Goal: Transaction & Acquisition: Book appointment/travel/reservation

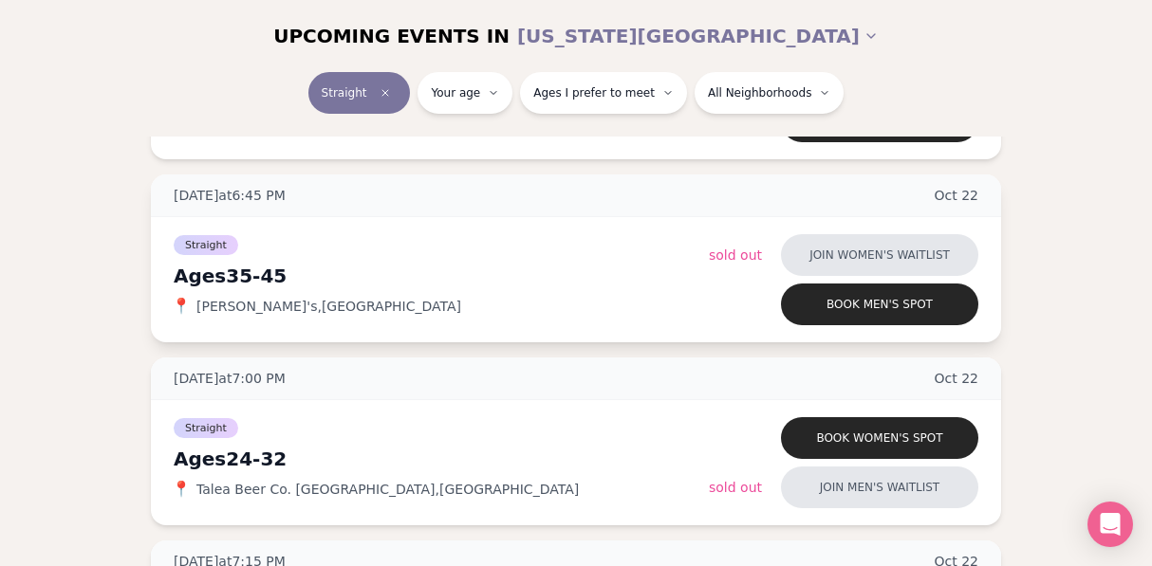
scroll to position [1858, 0]
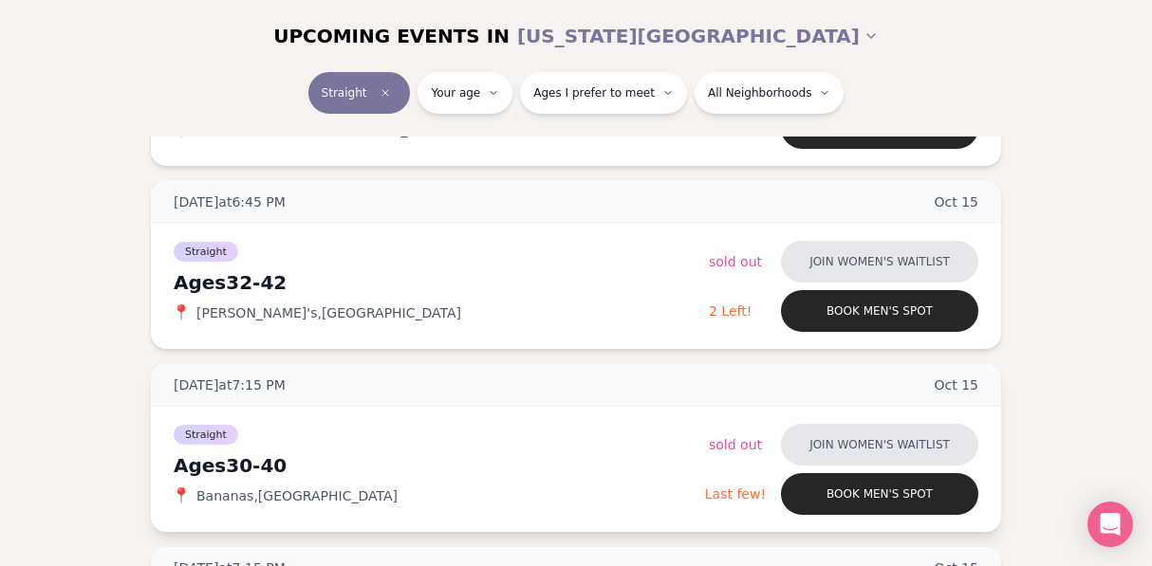
scroll to position [601, 0]
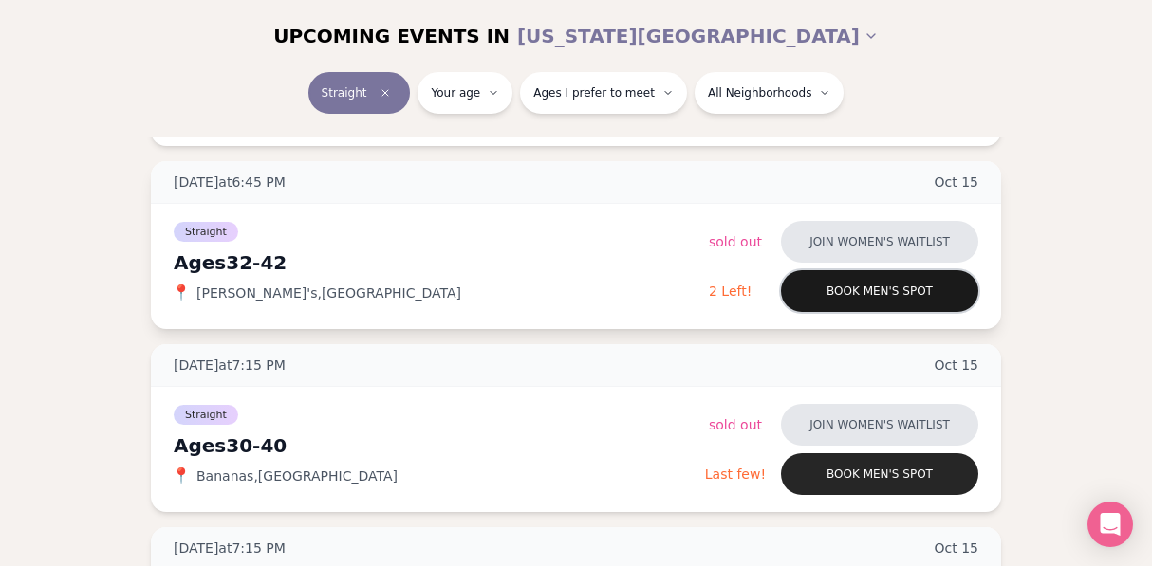
click at [860, 297] on button "Book men's spot" at bounding box center [879, 291] width 197 height 42
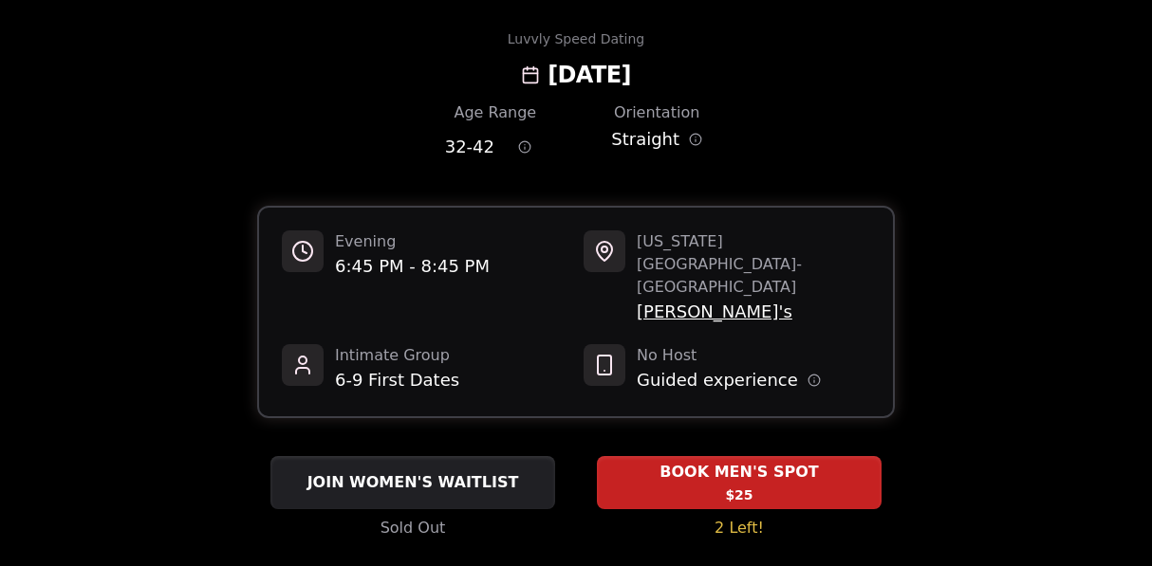
scroll to position [69, 0]
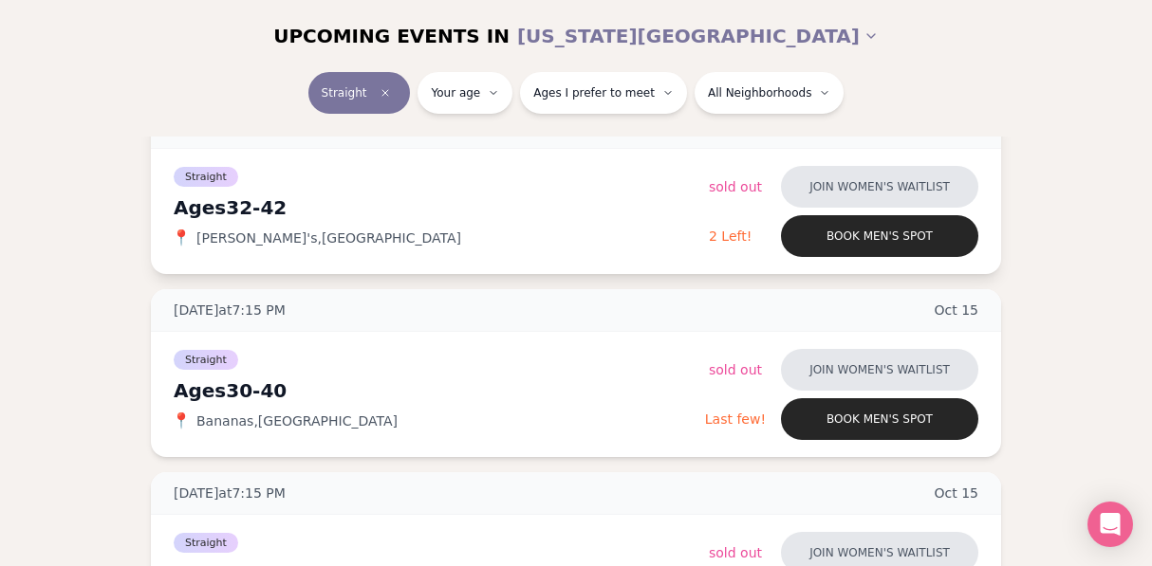
scroll to position [662, 0]
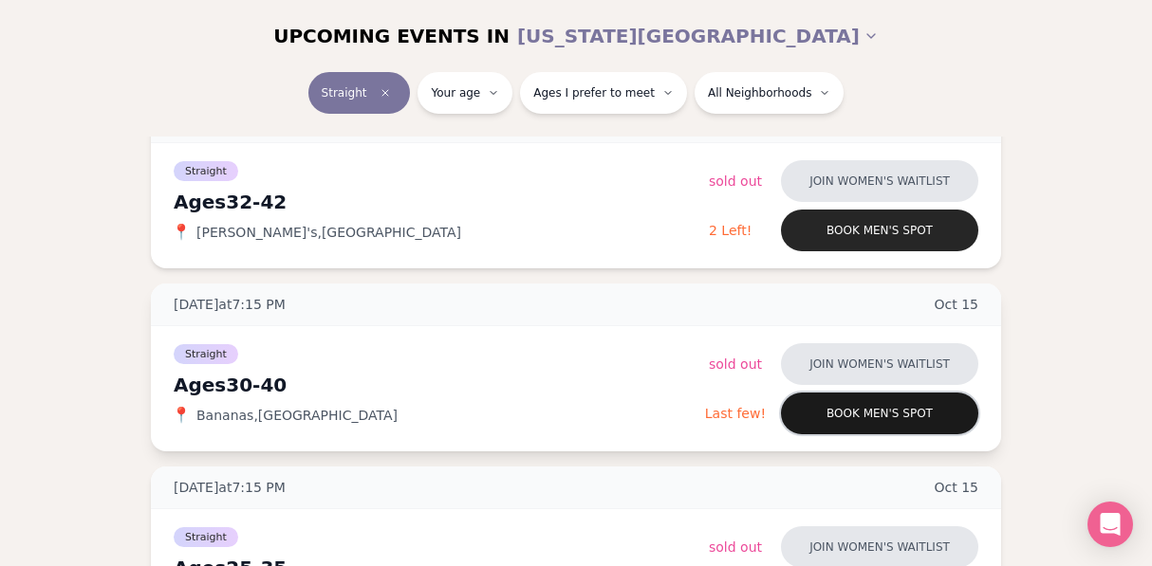
click at [858, 419] on button "Book men's spot" at bounding box center [879, 414] width 197 height 42
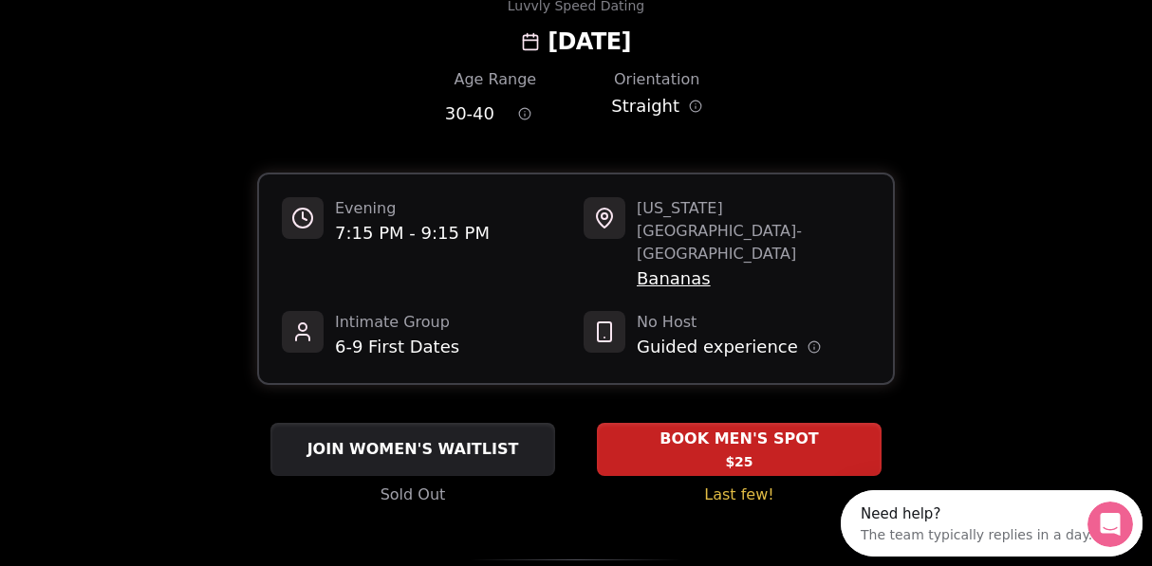
scroll to position [101, 0]
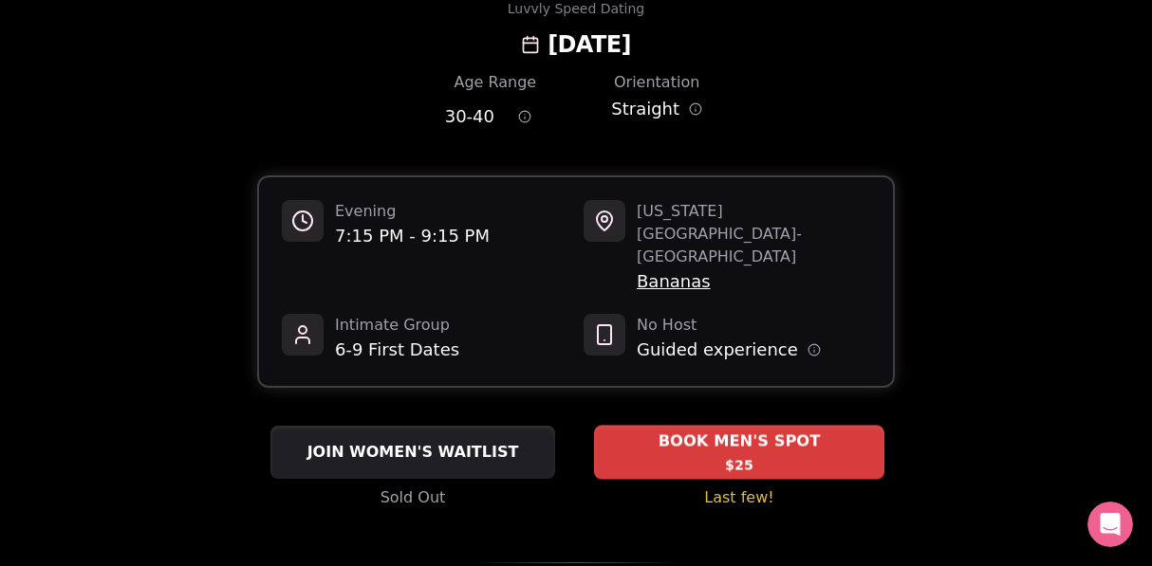
click at [719, 428] on div "BOOK MEN'S SPOT $25" at bounding box center [739, 452] width 290 height 52
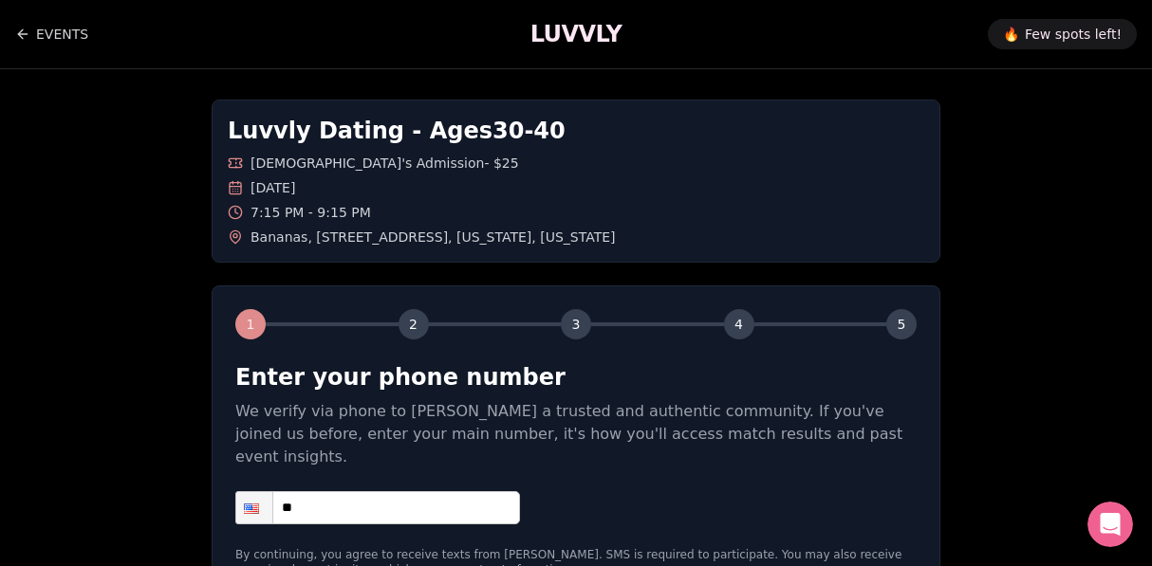
click at [407, 491] on input "**" at bounding box center [377, 507] width 285 height 33
type input "**********"
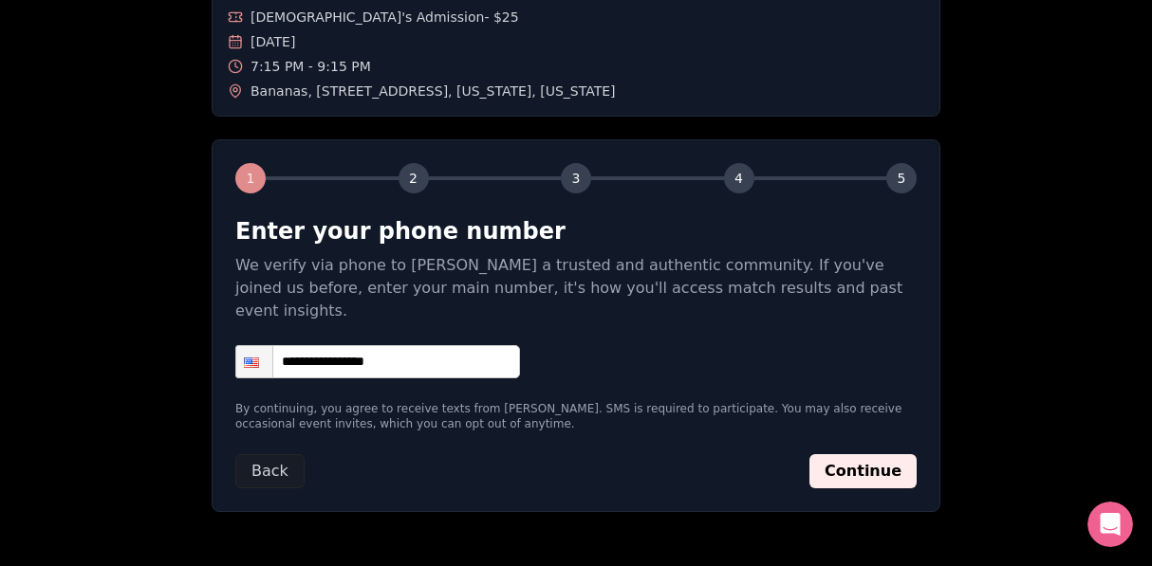
scroll to position [145, 0]
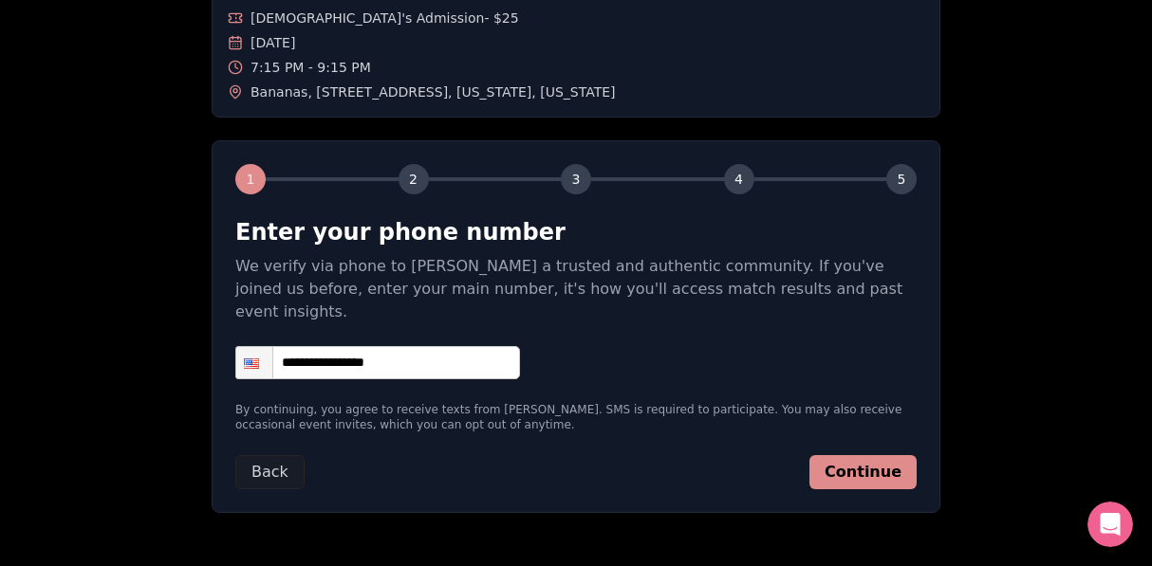
click at [846, 455] on button "Continue" at bounding box center [862, 472] width 107 height 34
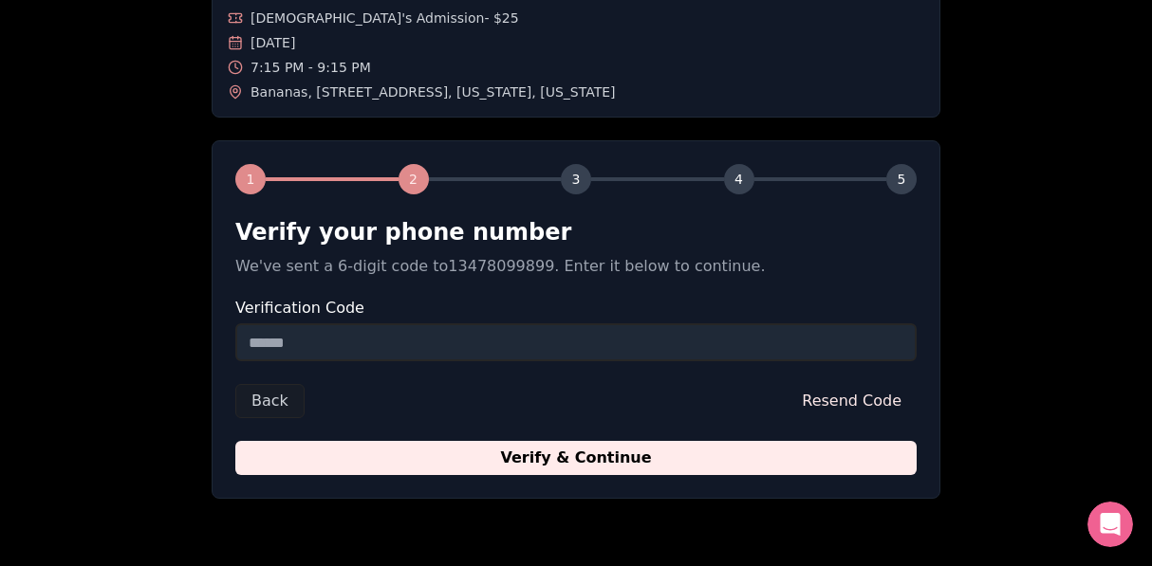
click at [487, 345] on input "Verification Code" at bounding box center [575, 342] width 681 height 38
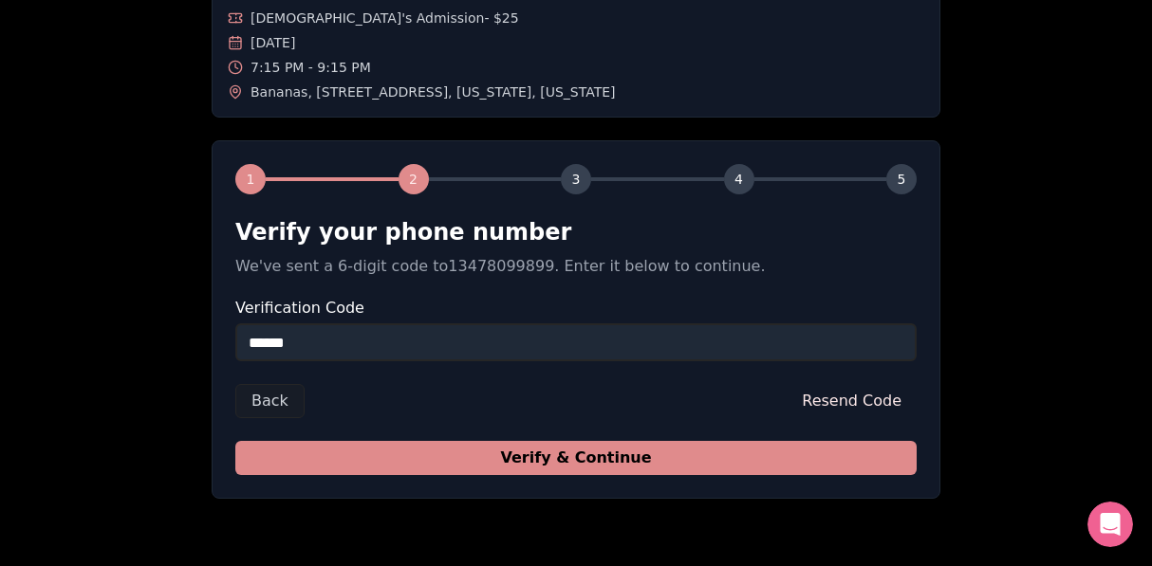
type input "******"
click at [615, 452] on button "Verify & Continue" at bounding box center [575, 458] width 681 height 34
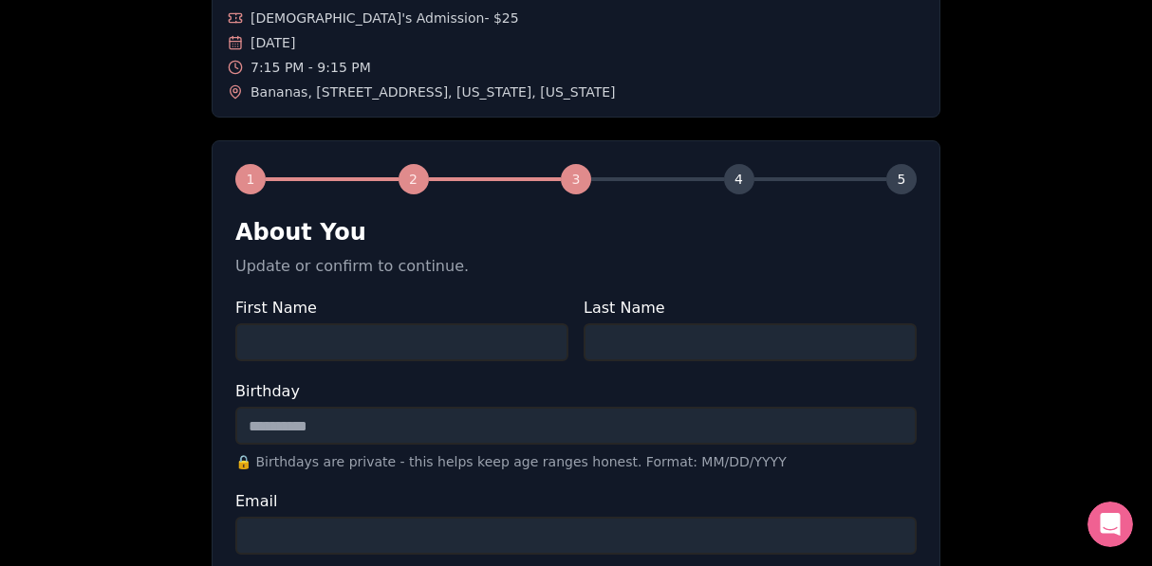
click at [471, 347] on input "First Name" at bounding box center [401, 342] width 333 height 38
type input "***"
type input "****"
click at [329, 420] on input "Birthday" at bounding box center [575, 426] width 681 height 38
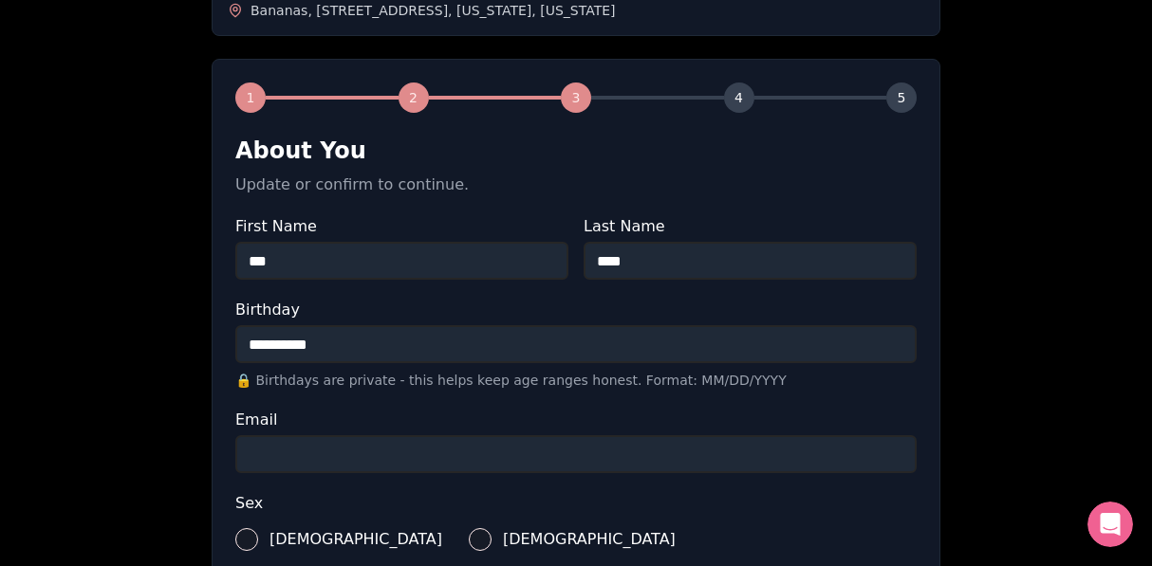
scroll to position [231, 0]
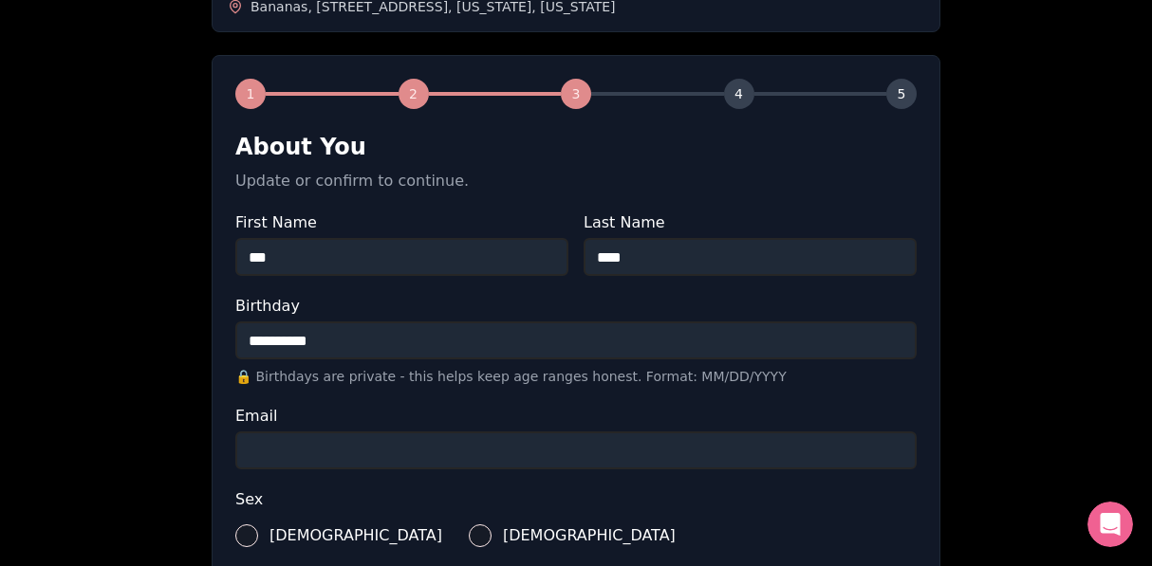
type input "**********"
click at [410, 468] on input "Email" at bounding box center [575, 451] width 681 height 38
type input "**********"
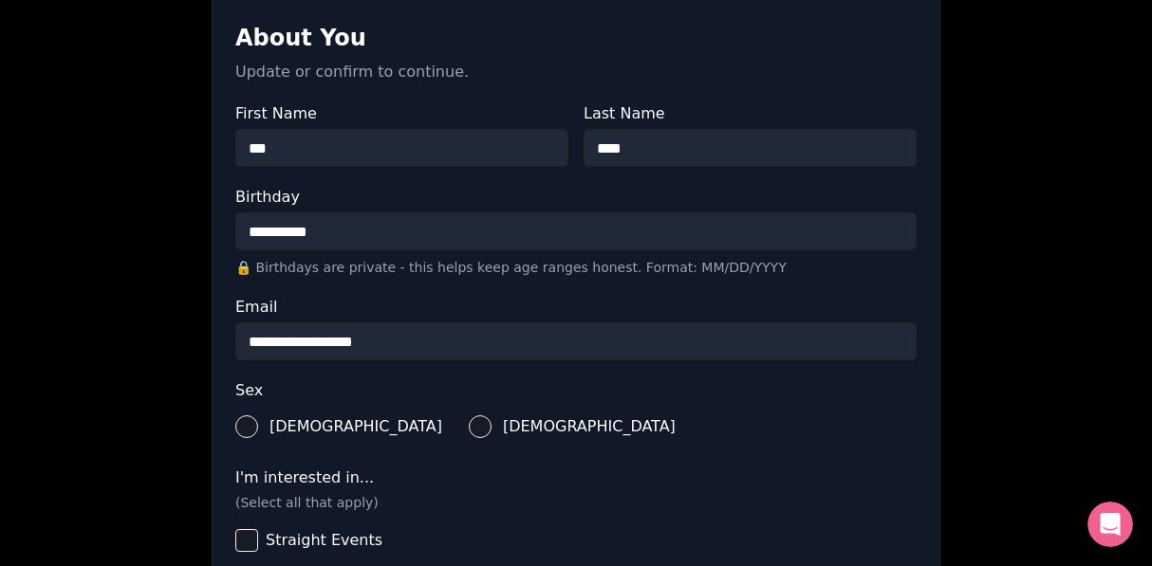
scroll to position [385, 0]
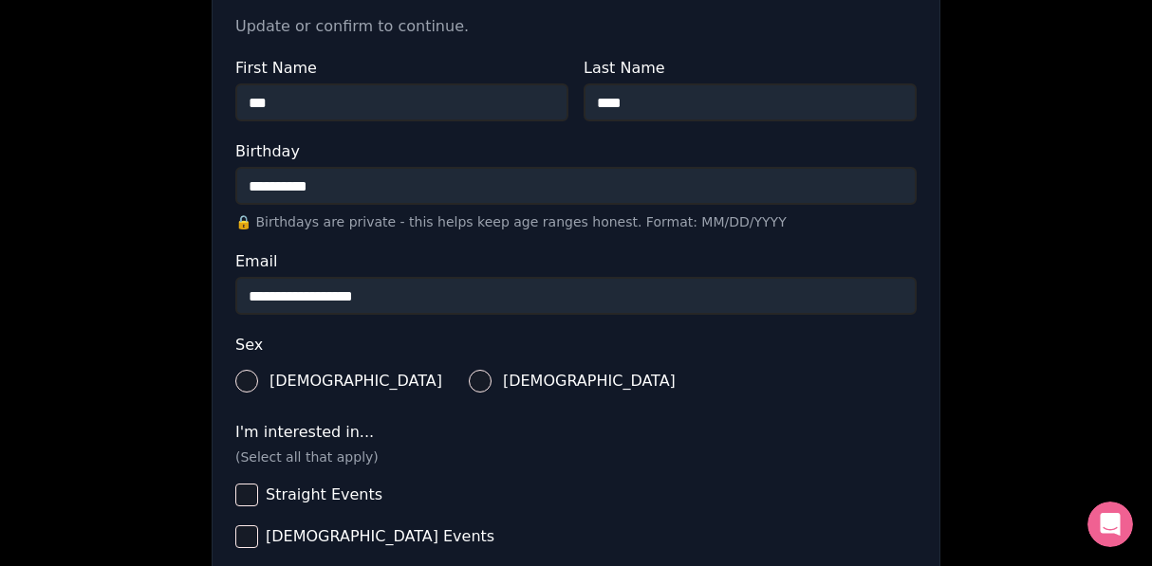
click at [267, 378] on label "Male" at bounding box center [338, 381] width 207 height 42
click at [258, 378] on button "Male" at bounding box center [246, 381] width 23 height 23
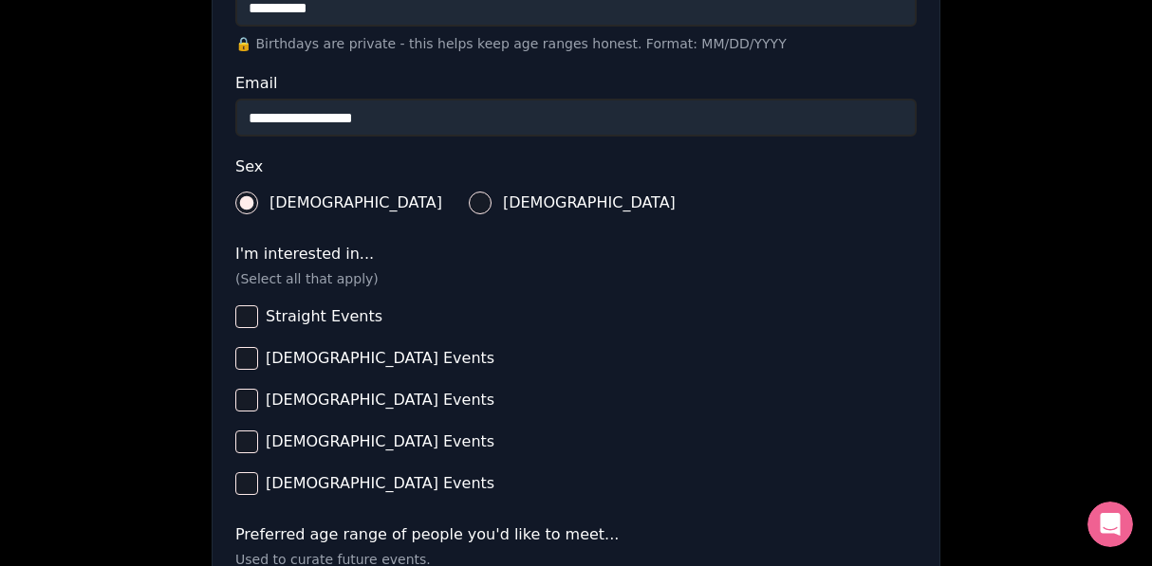
scroll to position [563, 0]
click at [251, 313] on button "Straight Events" at bounding box center [246, 317] width 23 height 23
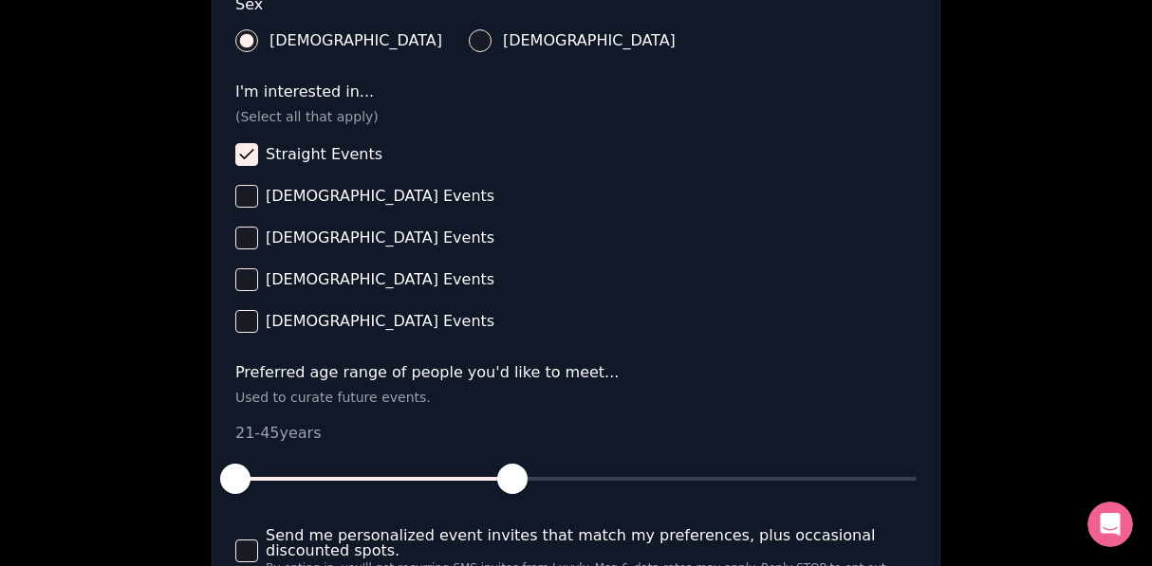
scroll to position [727, 0]
drag, startPoint x: 236, startPoint y: 474, endPoint x: 314, endPoint y: 480, distance: 78.0
click at [314, 480] on span "button" at bounding box center [316, 478] width 30 height 30
click at [516, 485] on span "button" at bounding box center [512, 478] width 30 height 30
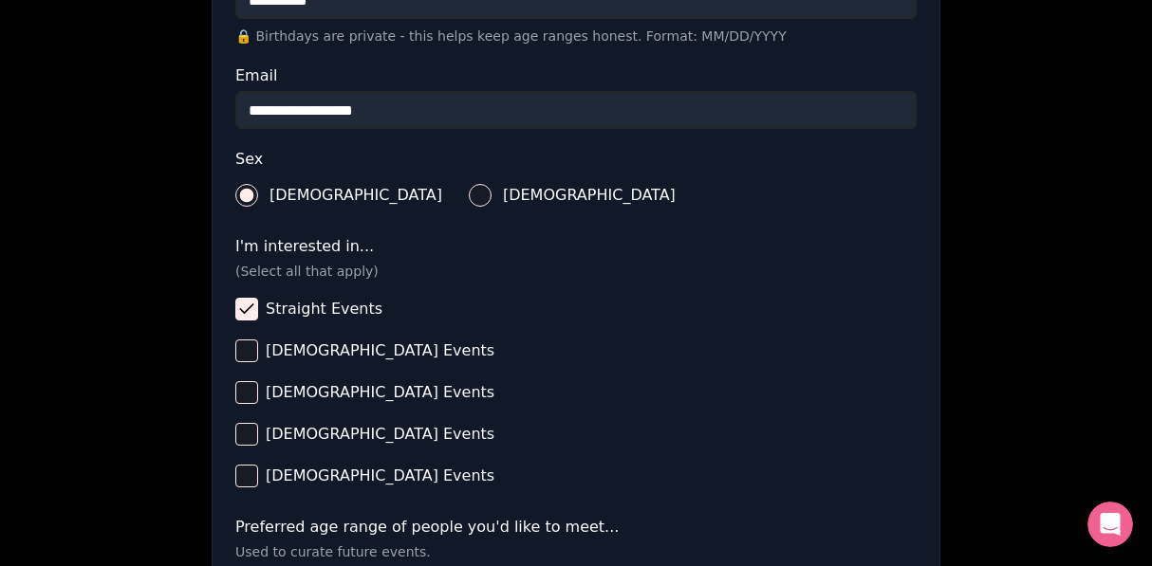
scroll to position [947, 0]
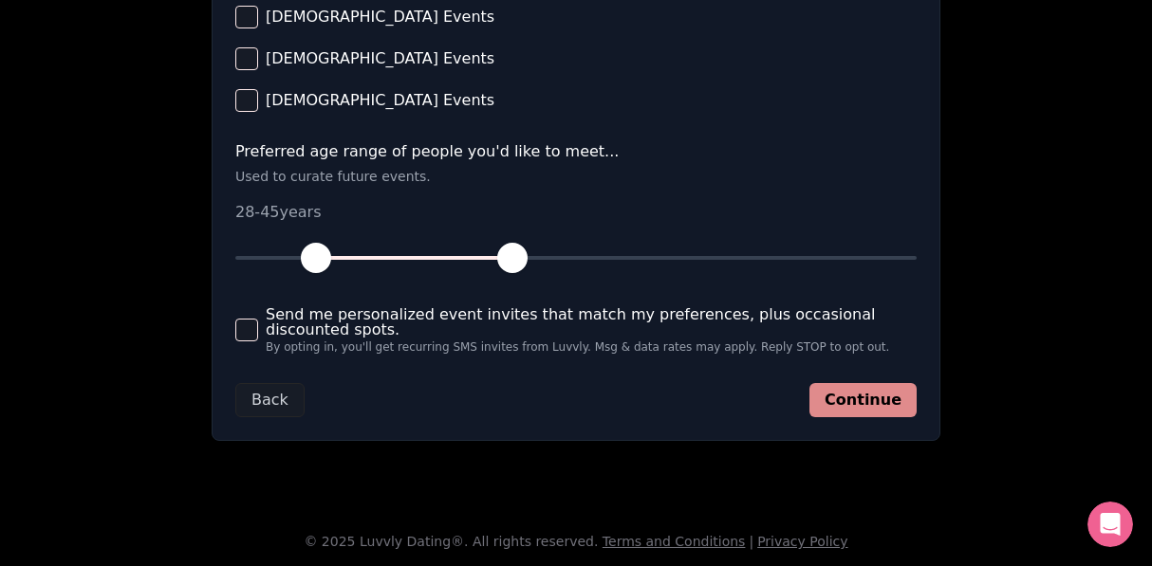
click at [888, 405] on button "Continue" at bounding box center [862, 400] width 107 height 34
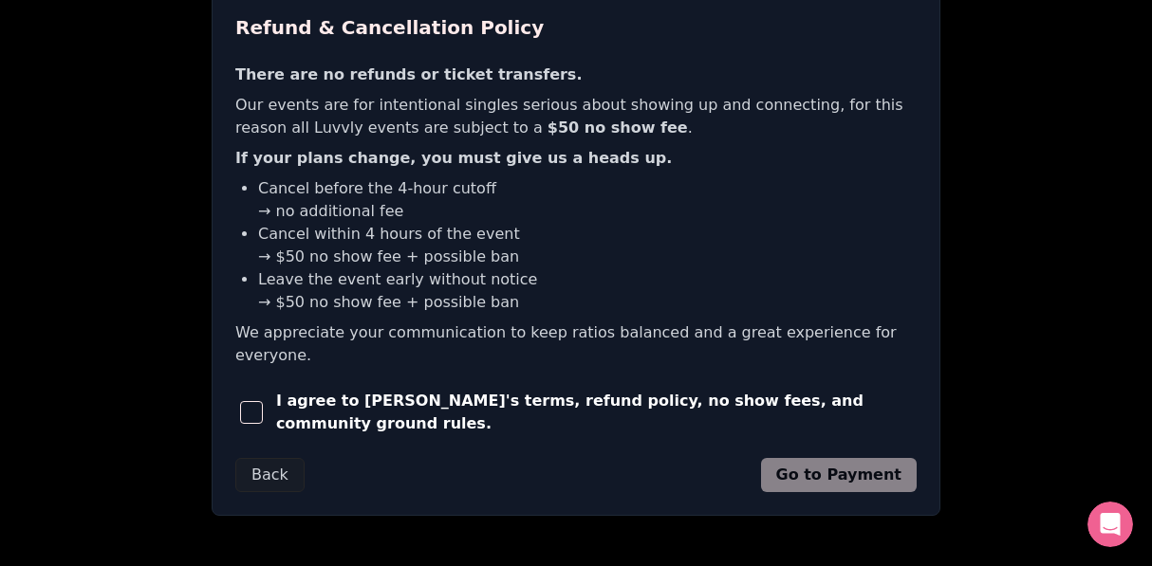
scroll to position [489, 0]
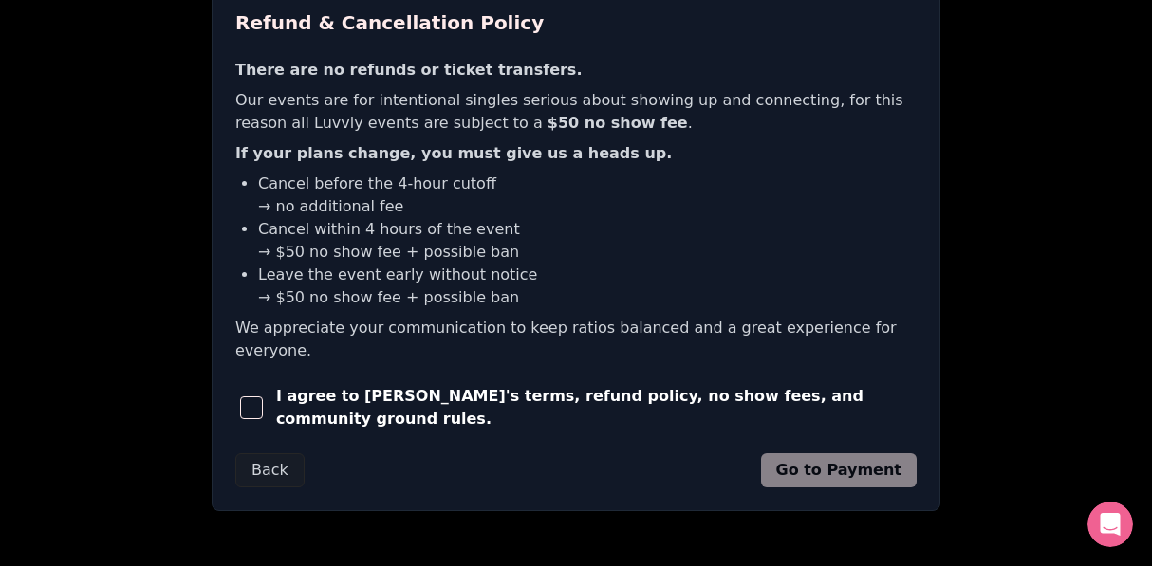
click at [630, 385] on span "I agree to Luvvly's terms, refund policy, no show fees, and community ground ru…" at bounding box center [596, 408] width 640 height 46
click at [257, 397] on span "button" at bounding box center [251, 408] width 23 height 23
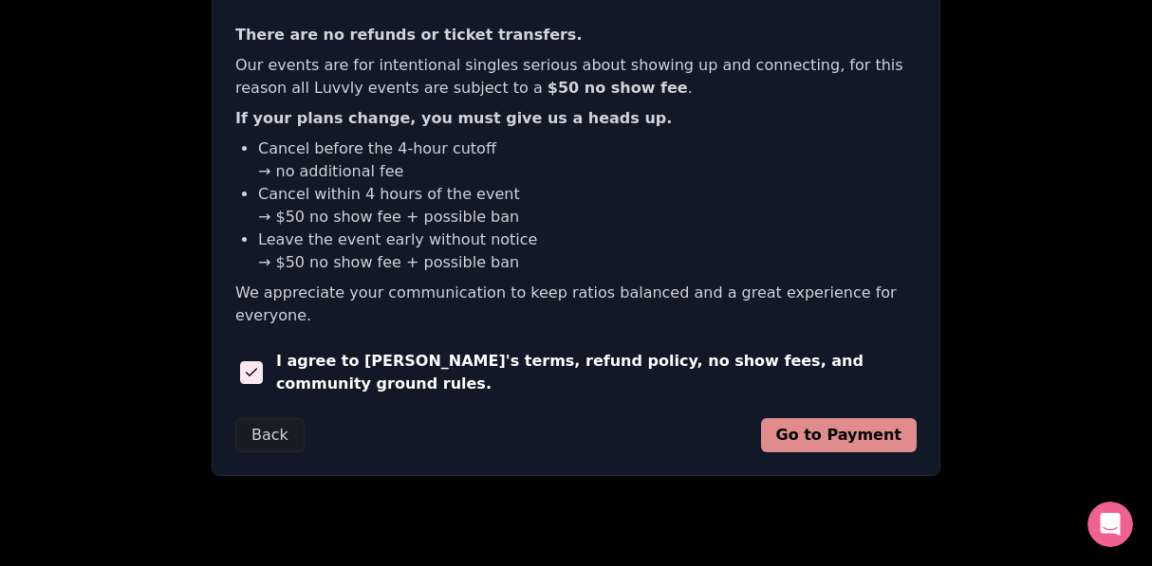
scroll to position [533, 0]
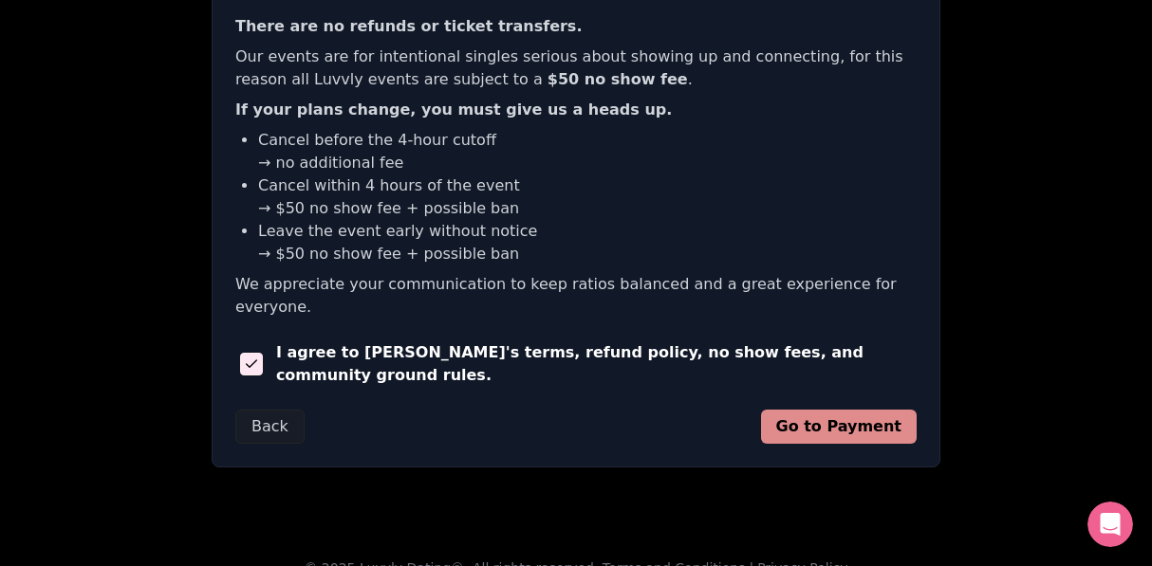
click at [848, 410] on button "Go to Payment" at bounding box center [839, 427] width 157 height 34
